Goal: Task Accomplishment & Management: Use online tool/utility

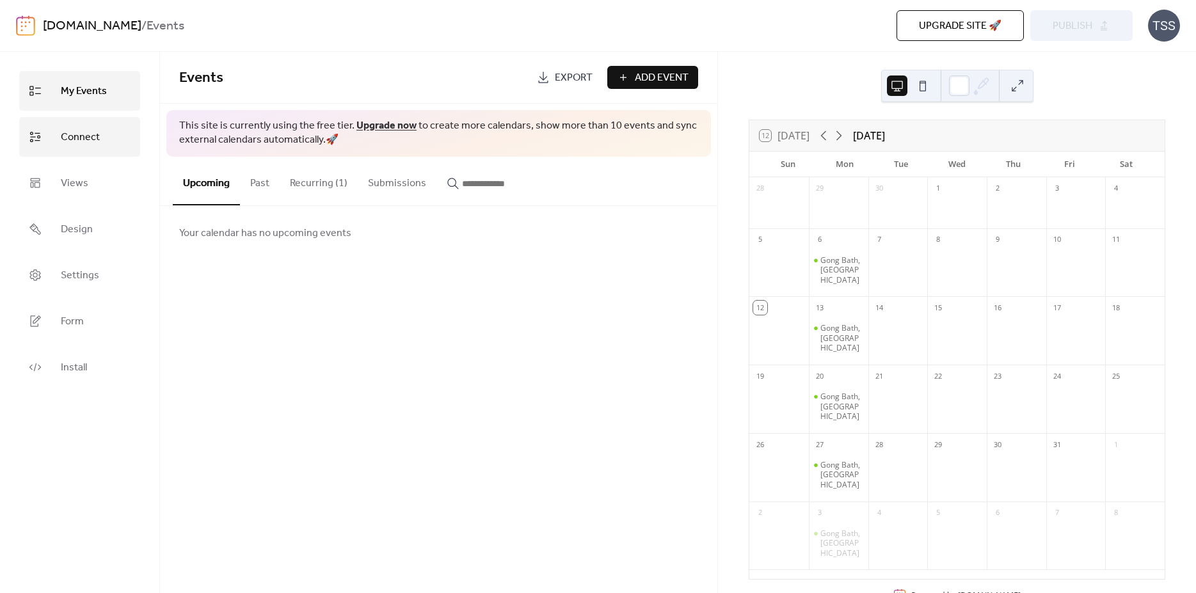
click at [90, 140] on span "Connect" at bounding box center [80, 137] width 39 height 20
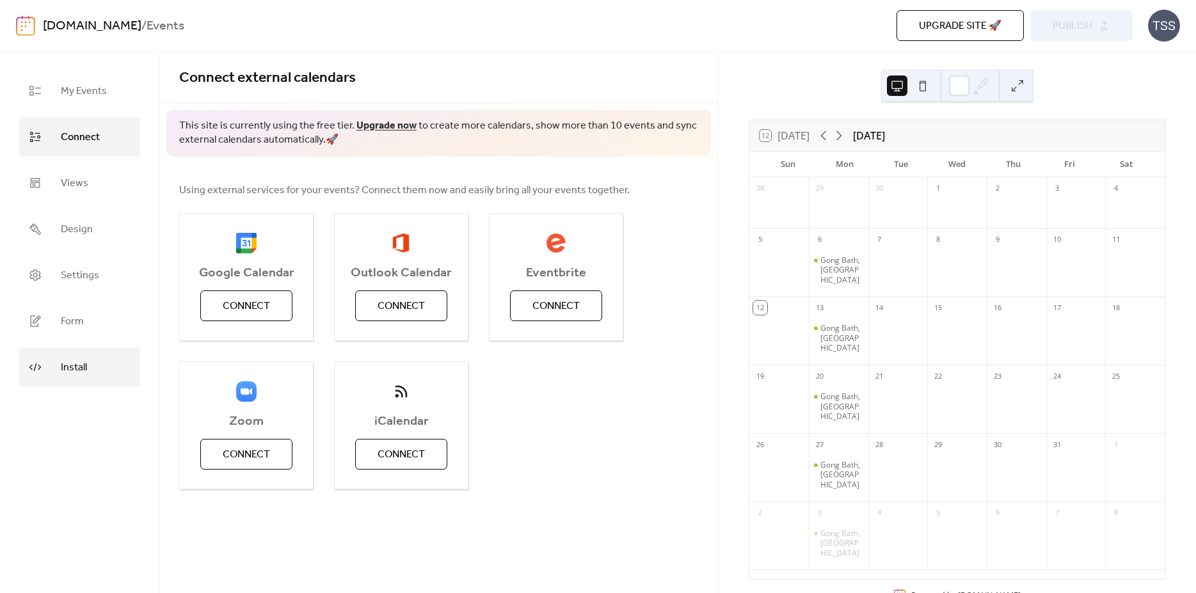
click at [84, 366] on span "Install" at bounding box center [74, 368] width 26 height 20
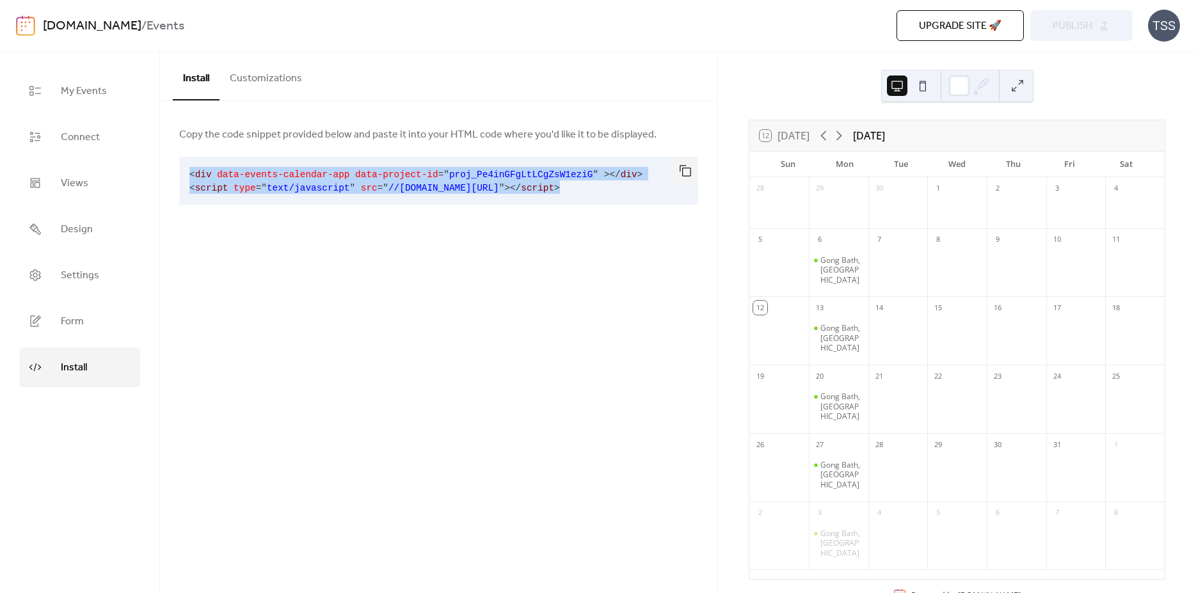
drag, startPoint x: 601, startPoint y: 189, endPoint x: 174, endPoint y: 173, distance: 427.3
click at [179, 173] on pre "< div data-events-calendar-app data-project-id = " proj_Pe4inGFgLtLCgZsW1eziG "…" at bounding box center [428, 181] width 499 height 48
click at [686, 170] on button "button" at bounding box center [686, 171] width 26 height 28
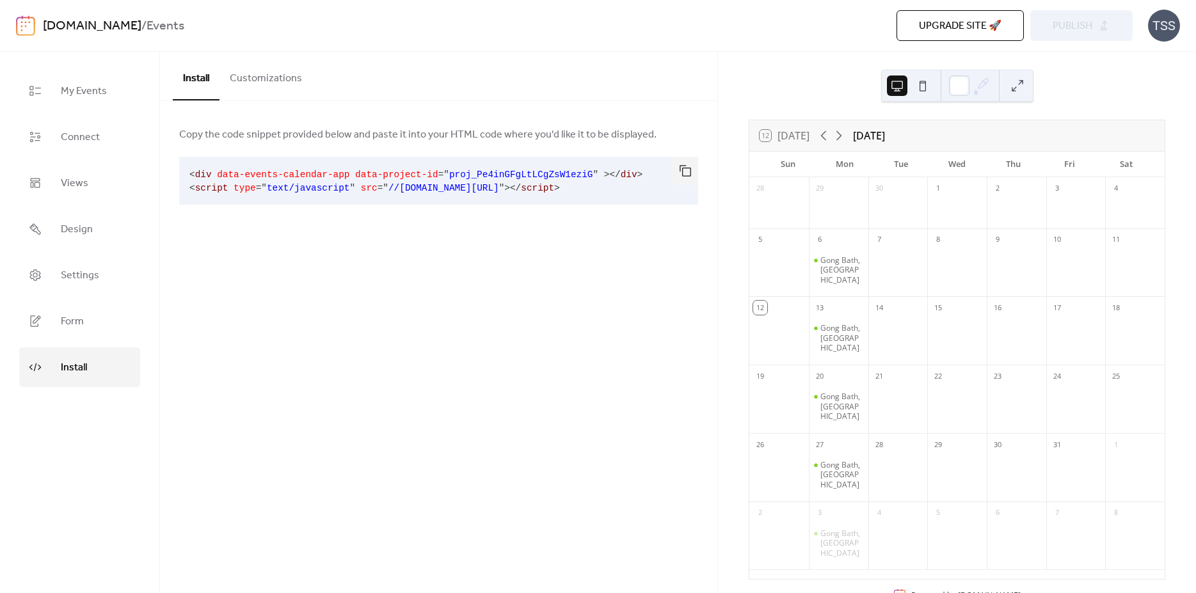
click at [374, 315] on div "Install Customizations Copy the code snippet provided below and paste it into y…" at bounding box center [439, 323] width 558 height 542
click at [683, 172] on button "button" at bounding box center [686, 171] width 26 height 28
